Goal: Find specific page/section: Find specific page/section

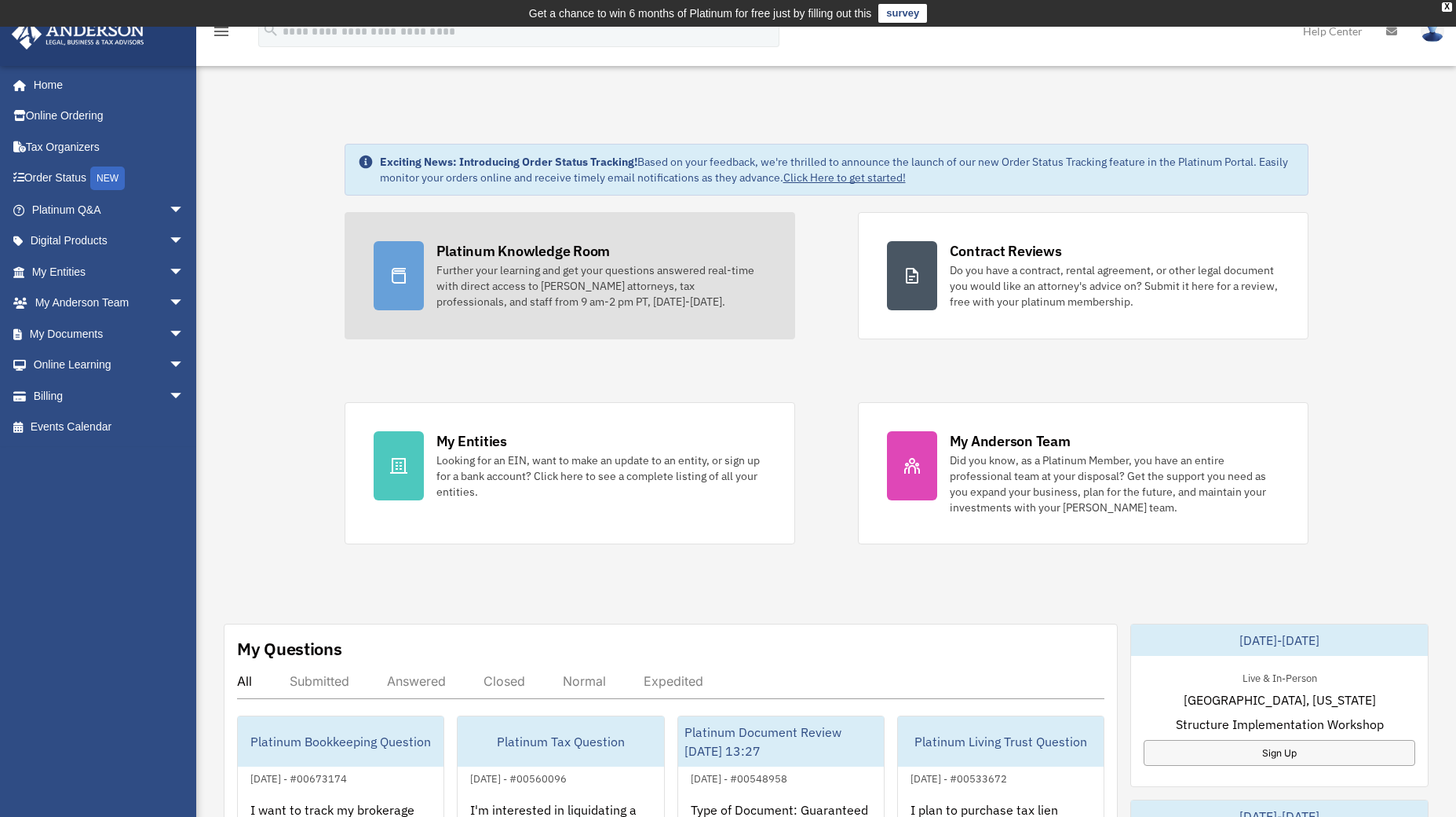
click at [493, 296] on div "Further your learning and get your questions answered real-time with direct acc…" at bounding box center [601, 286] width 330 height 47
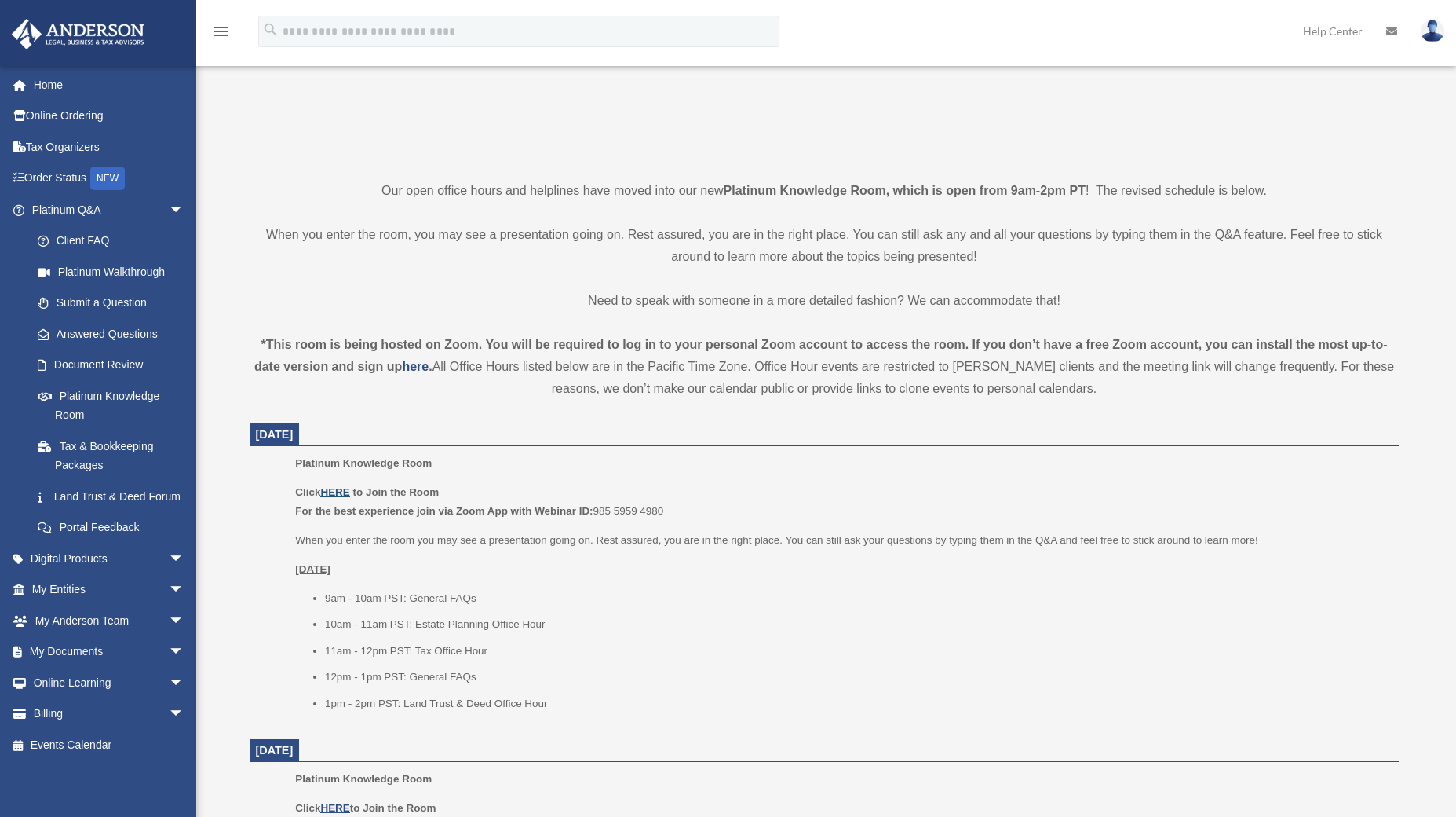
scroll to position [316, 0]
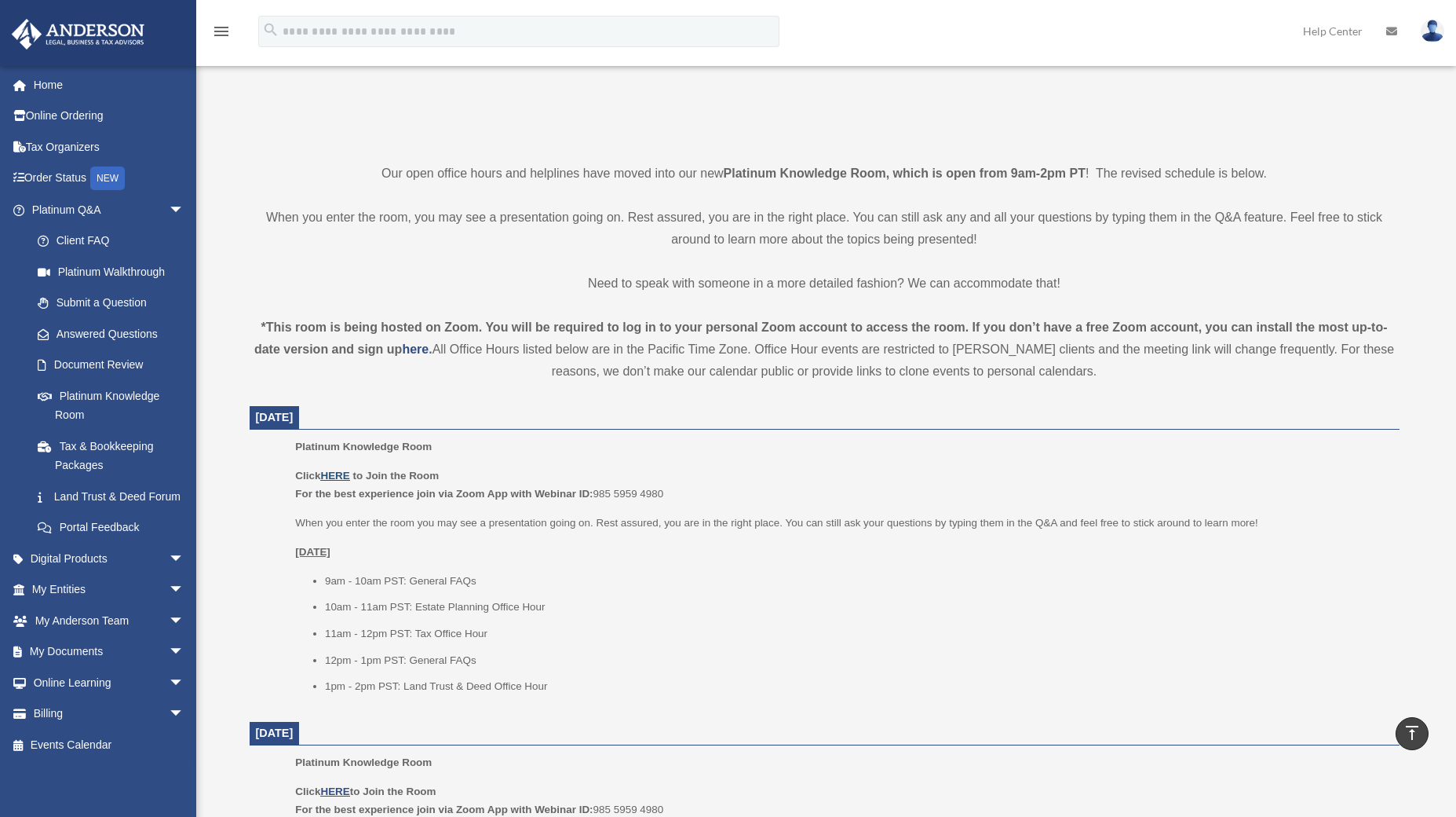
click at [339, 477] on u "HERE" at bounding box center [335, 475] width 29 height 12
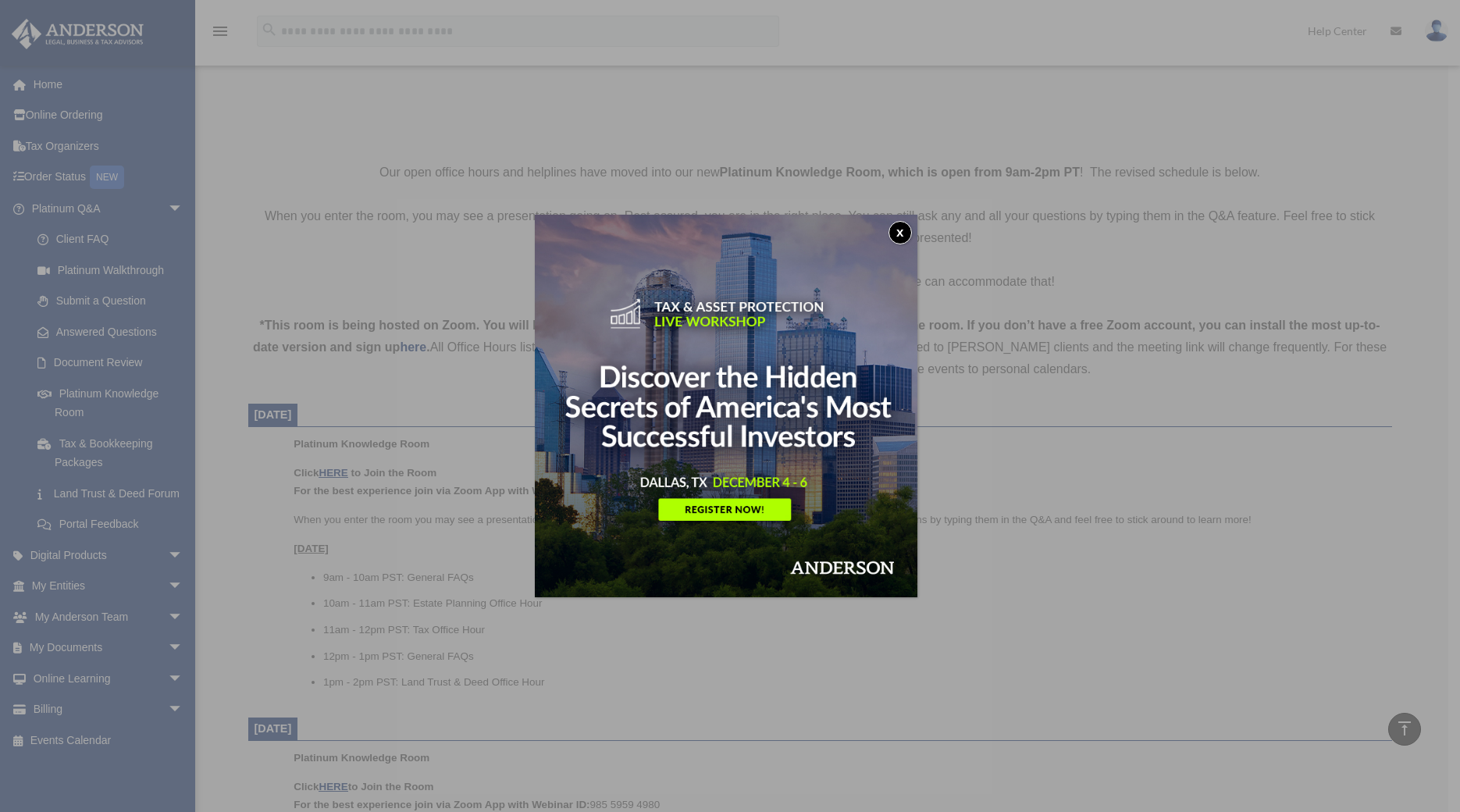
click at [900, 231] on button "x" at bounding box center [899, 232] width 23 height 23
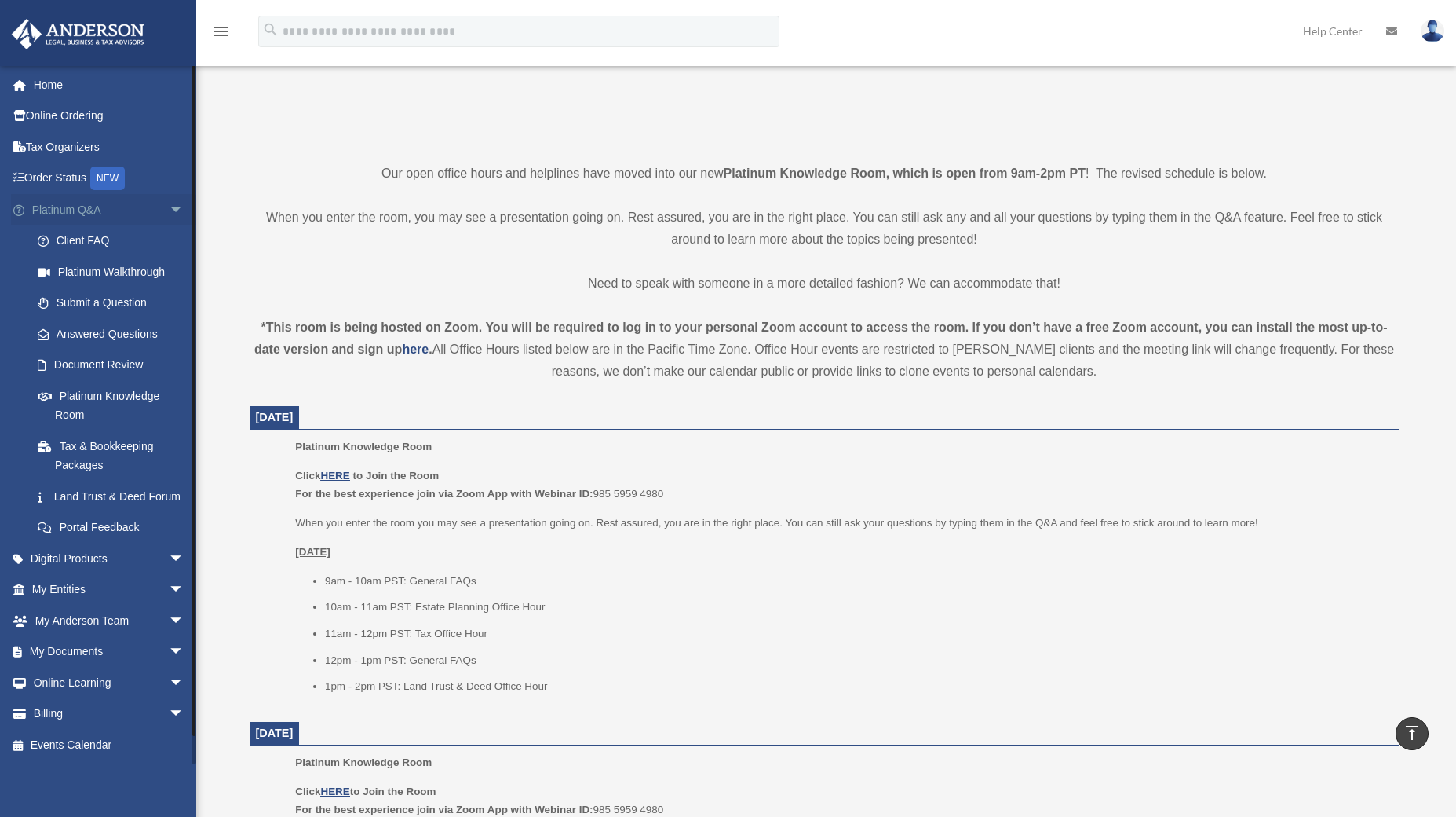
click at [168, 206] on span "arrow_drop_down" at bounding box center [184, 210] width 31 height 32
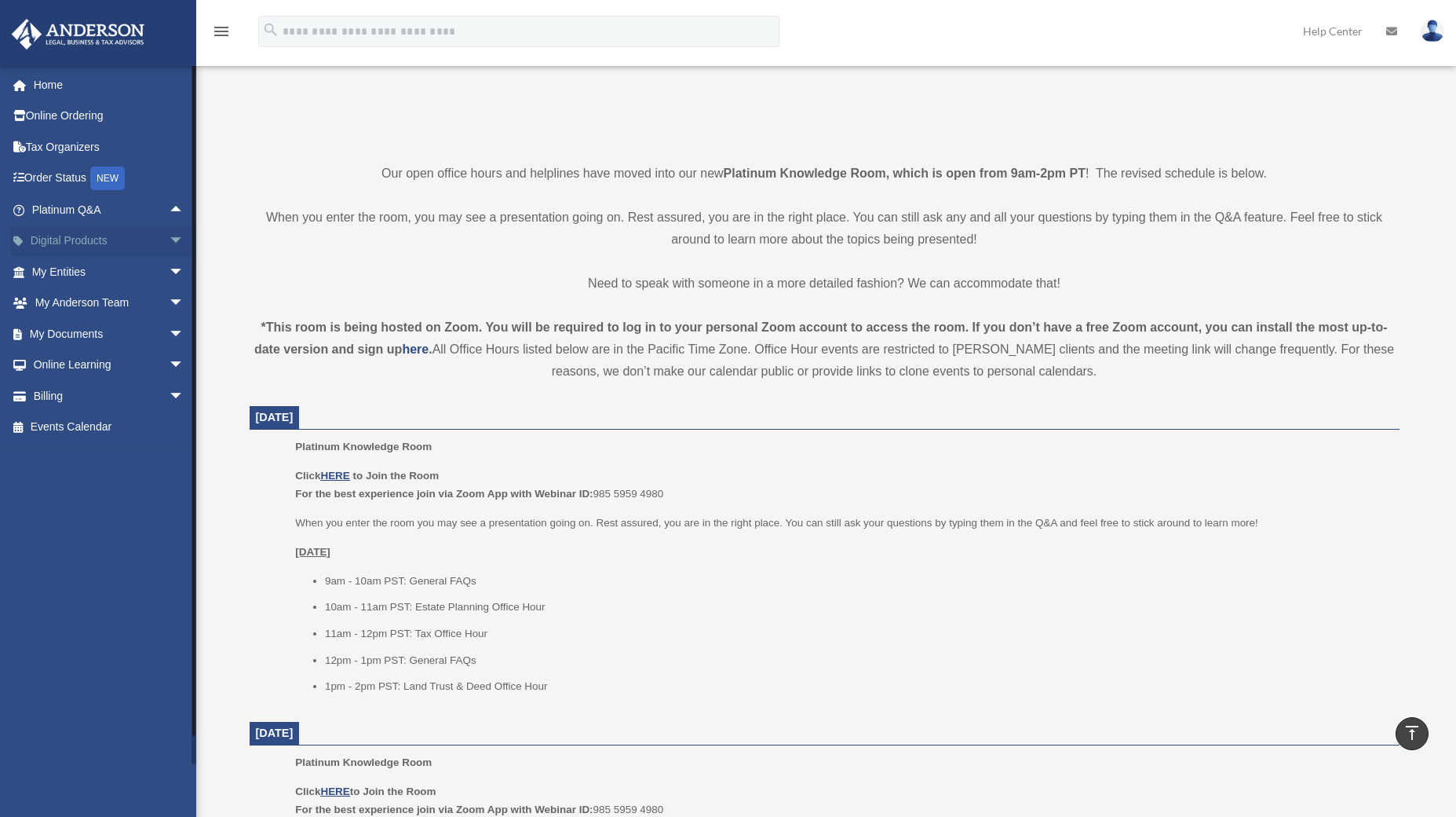
click at [168, 236] on span "arrow_drop_down" at bounding box center [184, 242] width 31 height 32
click at [168, 236] on span "arrow_drop_up" at bounding box center [184, 242] width 31 height 32
click at [168, 326] on span "arrow_drop_down" at bounding box center [184, 334] width 31 height 32
click at [168, 488] on span "arrow_drop_down" at bounding box center [184, 490] width 31 height 32
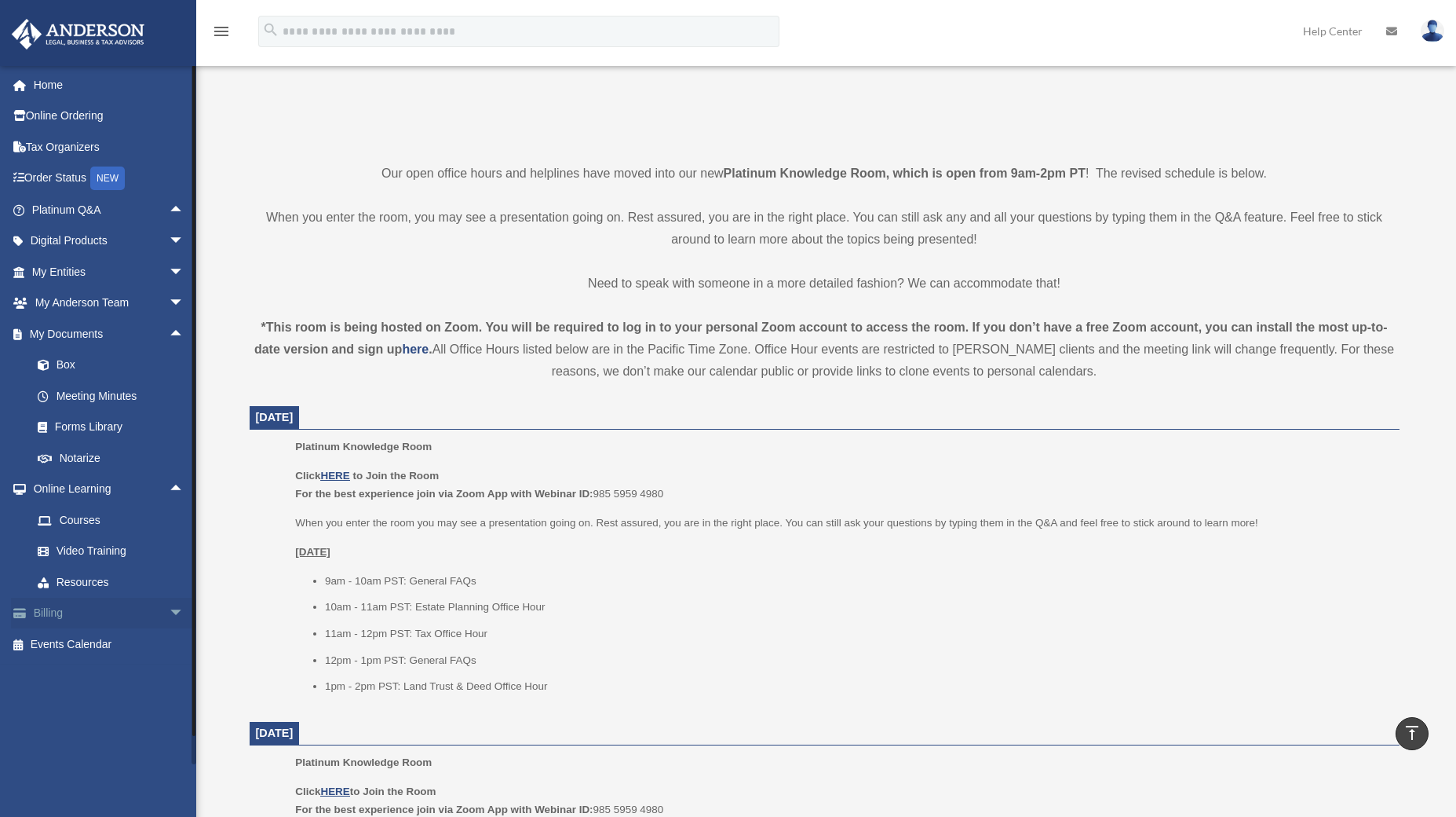
click at [168, 615] on span "arrow_drop_down" at bounding box center [184, 614] width 31 height 32
click at [168, 615] on span "arrow_drop_up" at bounding box center [184, 614] width 31 height 32
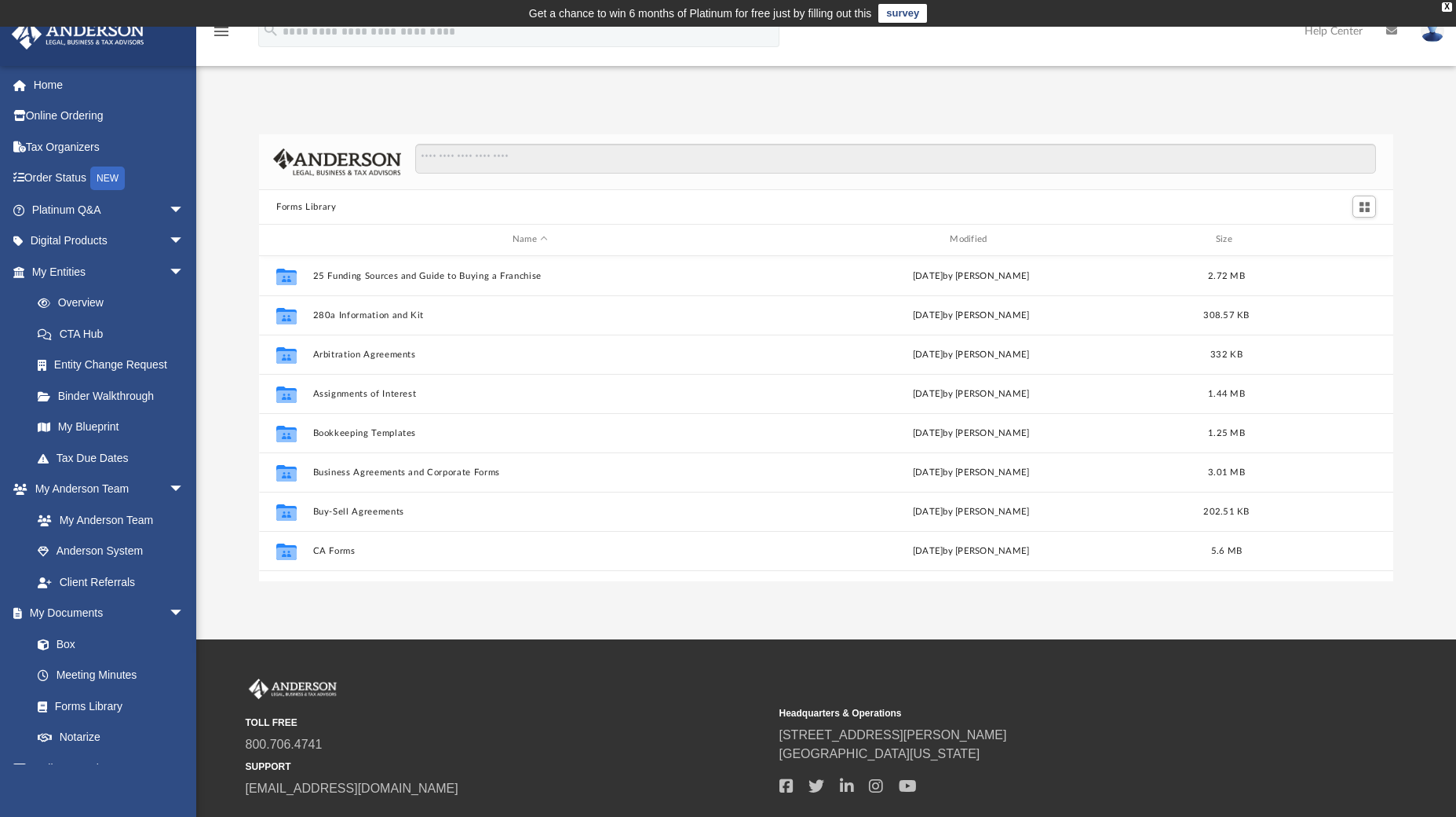
scroll to position [345, 1121]
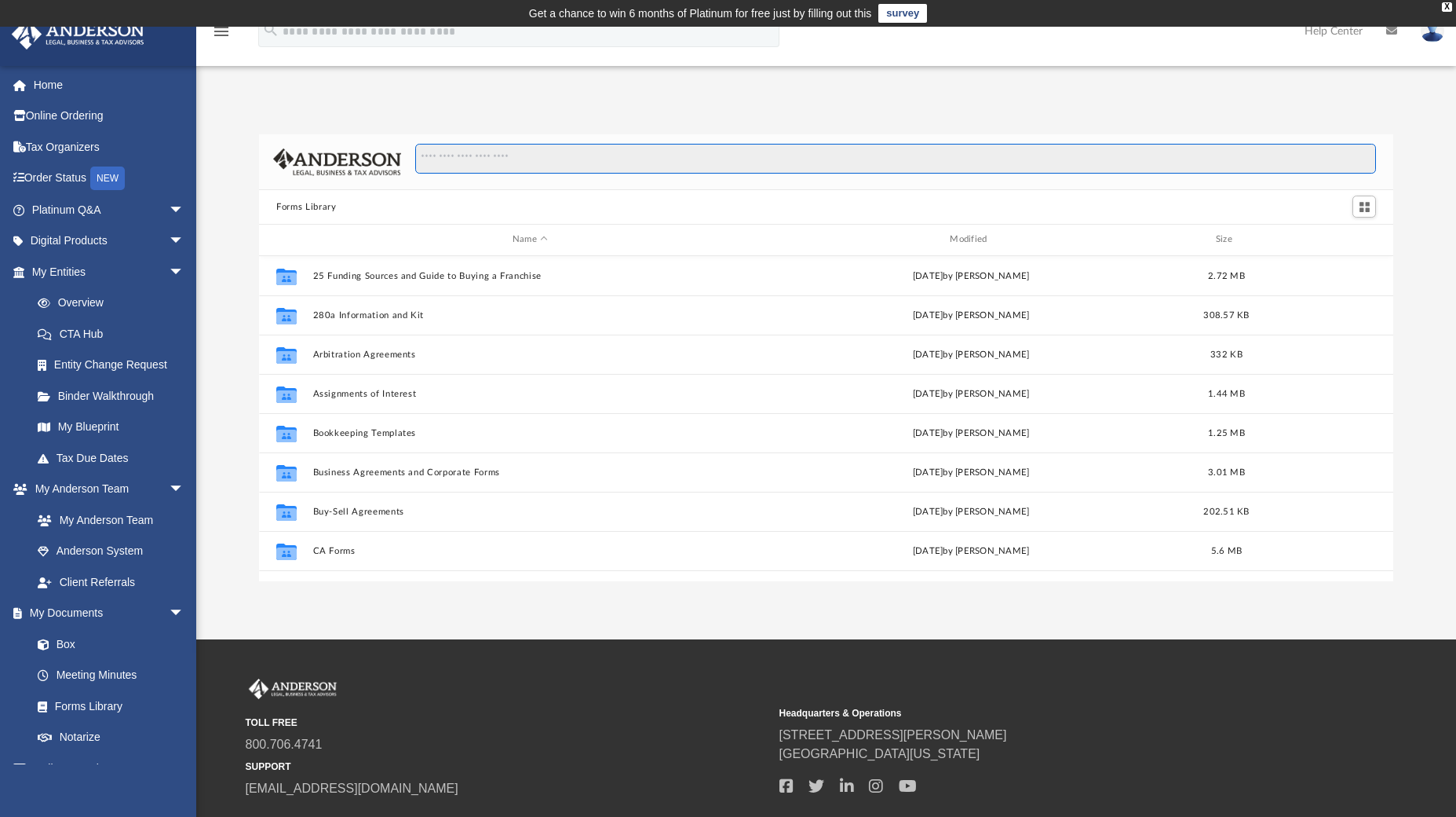
click at [541, 164] on input "Search files and folders" at bounding box center [896, 158] width 961 height 30
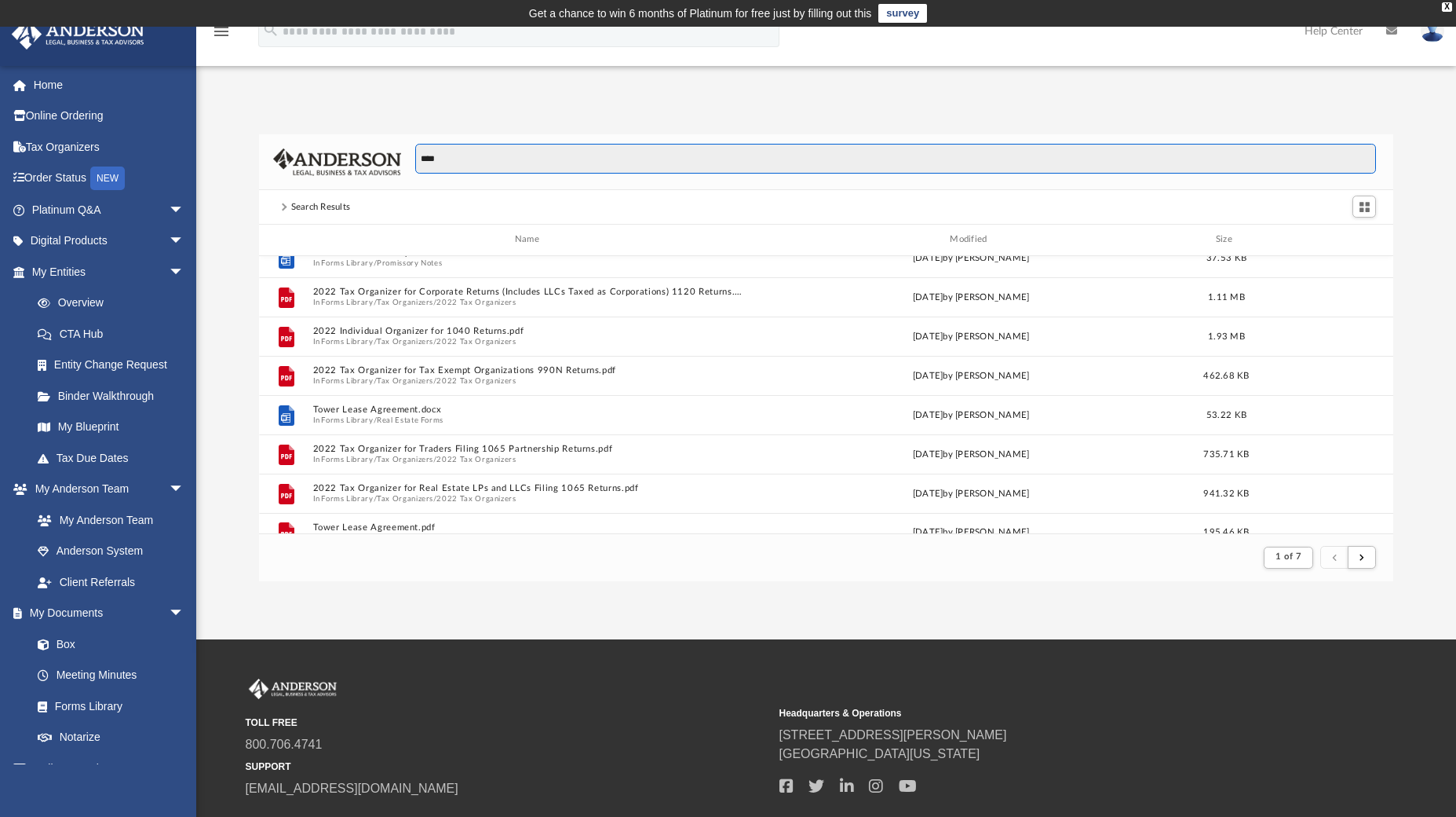
scroll to position [1686, 0]
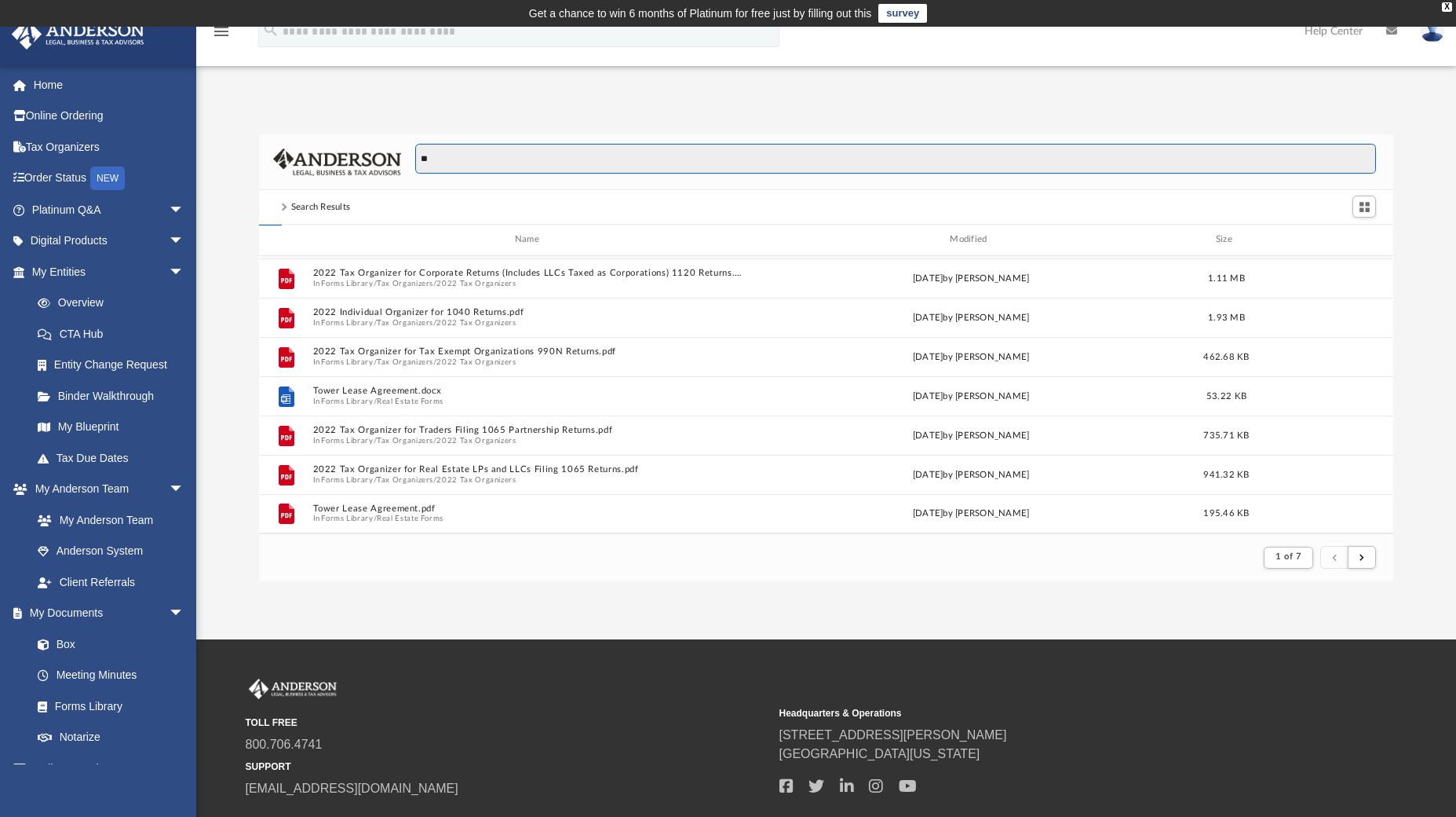
type input "*"
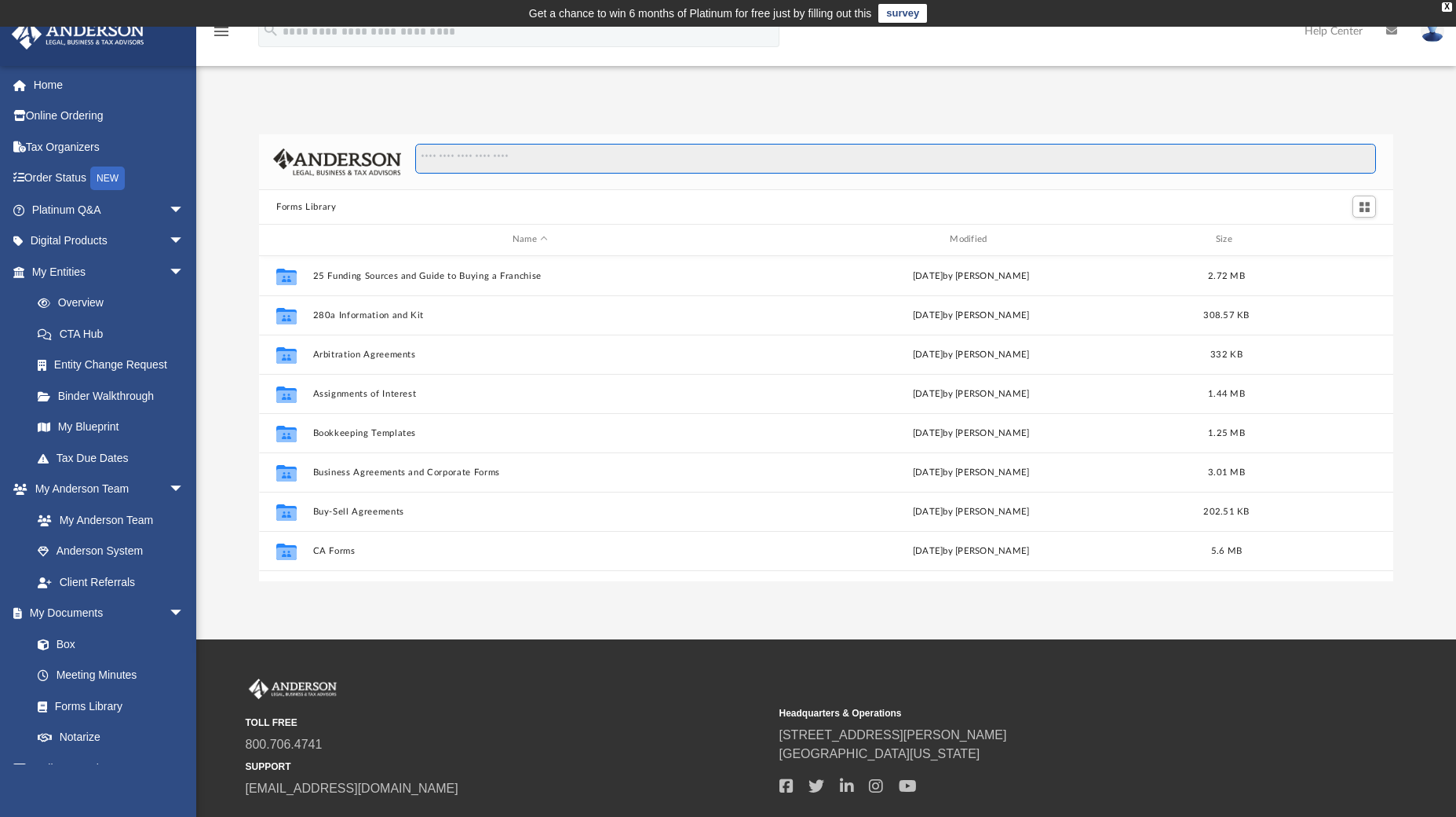
scroll to position [345, 1121]
